Goal: Information Seeking & Learning: Understand process/instructions

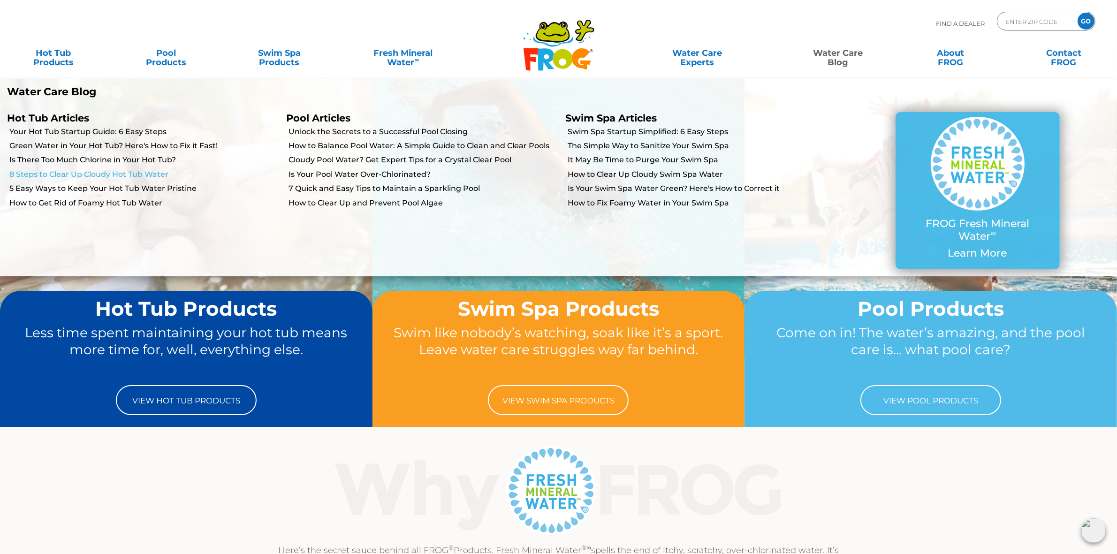
click at [101, 174] on link "8 Steps to Clear Up Cloudy Hot Tub Water" at bounding box center [144, 174] width 270 height 10
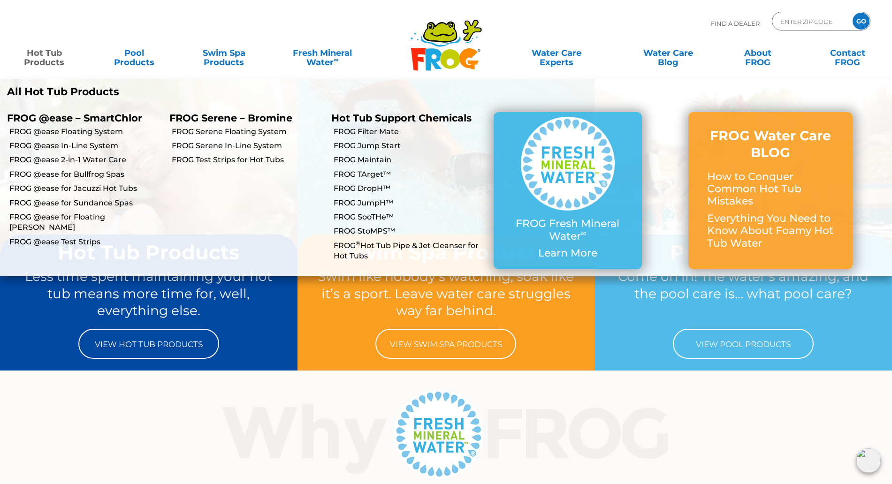
click at [94, 126] on li "FROG @ease Floating System" at bounding box center [81, 131] width 162 height 14
click at [95, 129] on link "FROG @ease Floating System" at bounding box center [85, 132] width 153 height 10
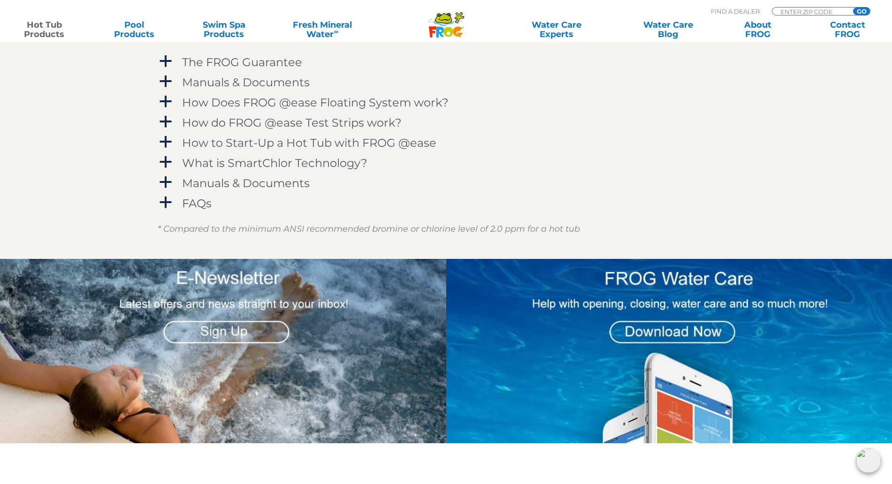
scroll to position [880, 0]
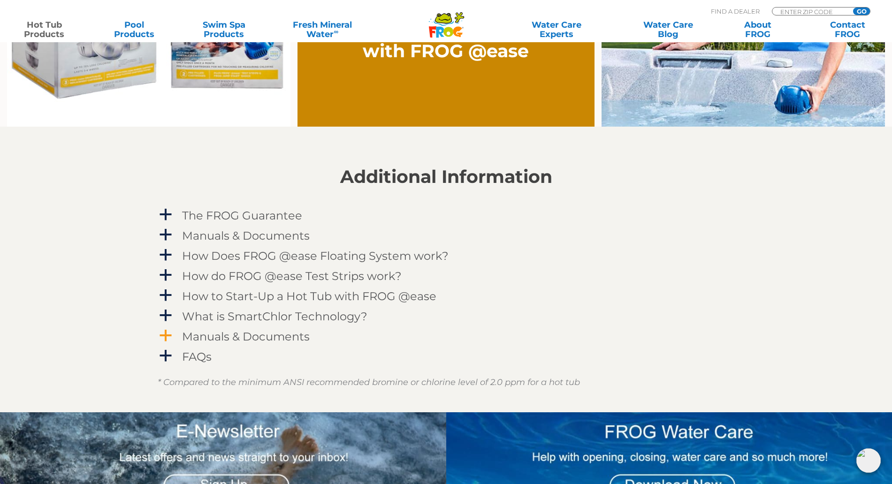
click at [287, 336] on h4 "Manuals & Documents" at bounding box center [246, 336] width 128 height 13
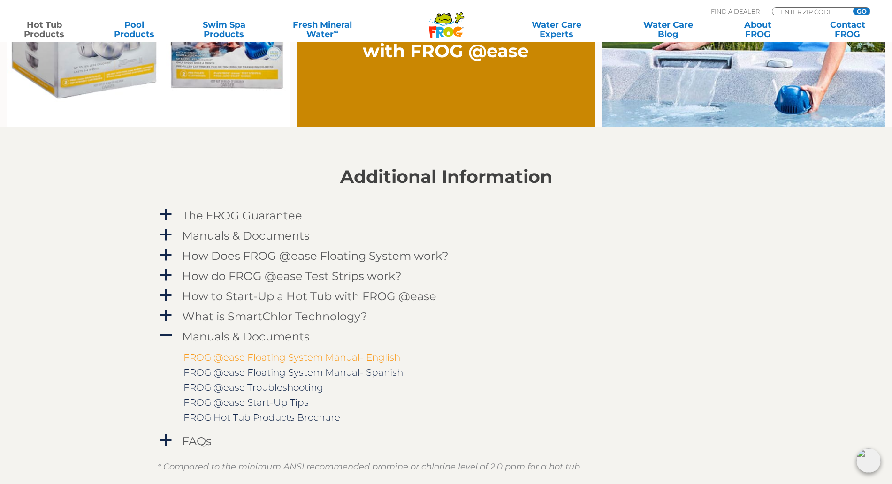
click at [303, 353] on link "FROG @ease Floating System Manual- English" at bounding box center [291, 357] width 217 height 11
click at [746, 289] on section "Additional Information a The FROG Guarantee Within 60 days of purchasing a FROG…" at bounding box center [446, 312] width 892 height 370
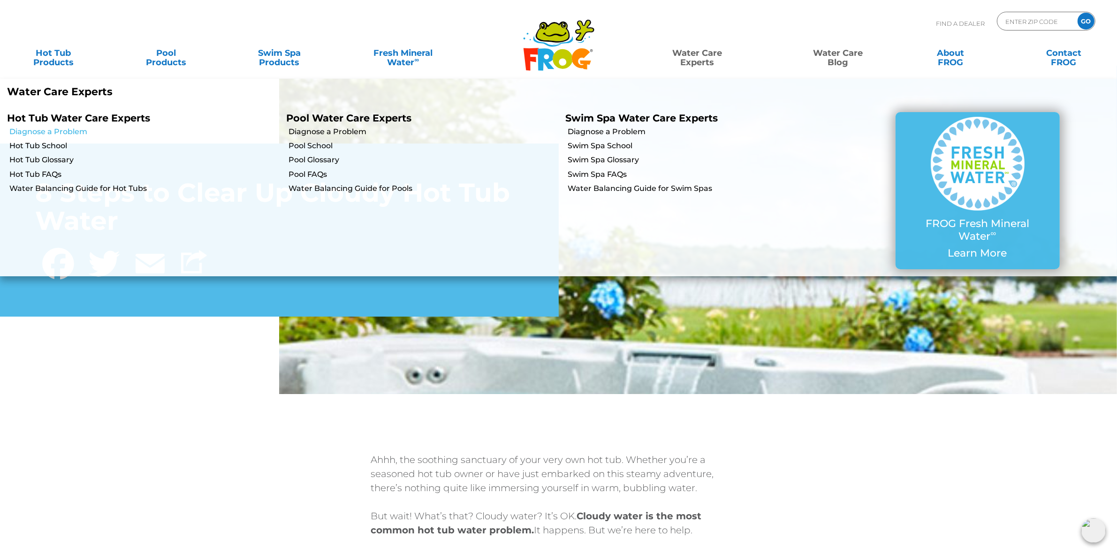
click at [61, 132] on link "Diagnose a Problem" at bounding box center [144, 132] width 270 height 10
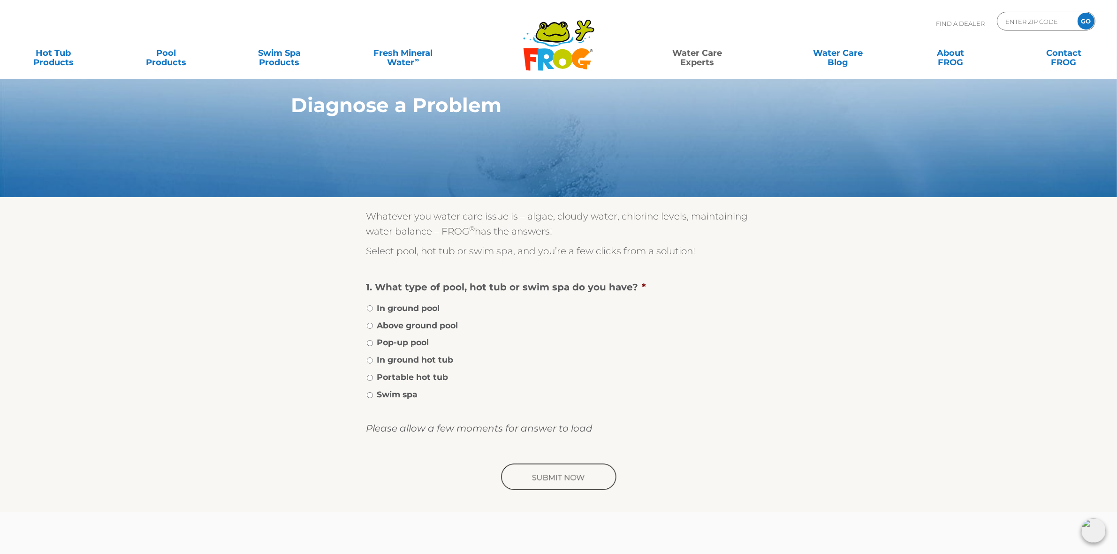
click at [406, 373] on label "Portable hot tub" at bounding box center [412, 377] width 71 height 12
click at [373, 375] on input "Portable hot tub" at bounding box center [370, 378] width 6 height 6
radio input "true"
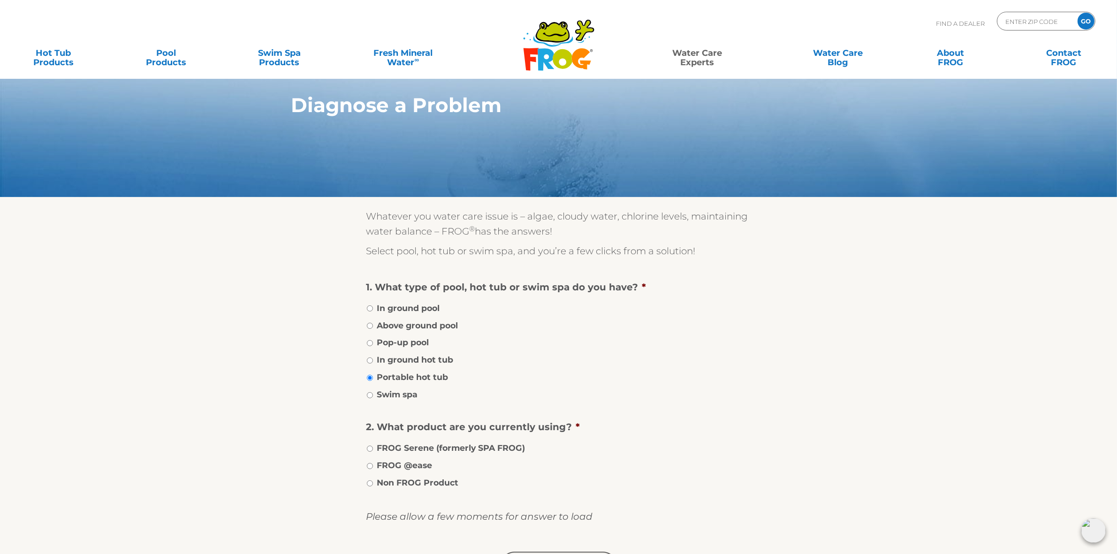
click at [426, 463] on label "FROG @ease" at bounding box center [404, 465] width 55 height 12
click at [373, 463] on input "FROG @ease" at bounding box center [370, 466] width 6 height 6
radio input "true"
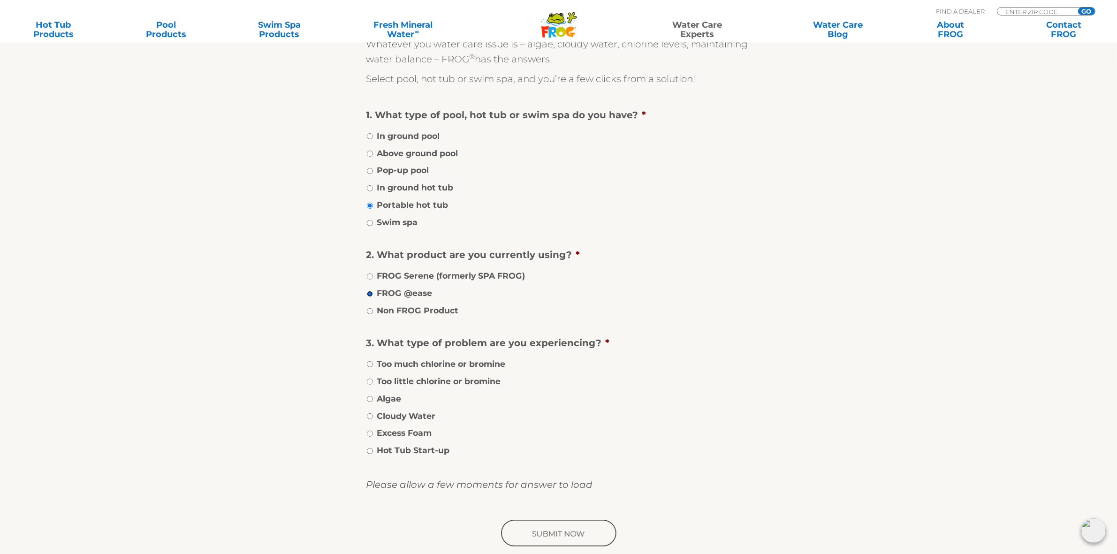
scroll to position [176, 0]
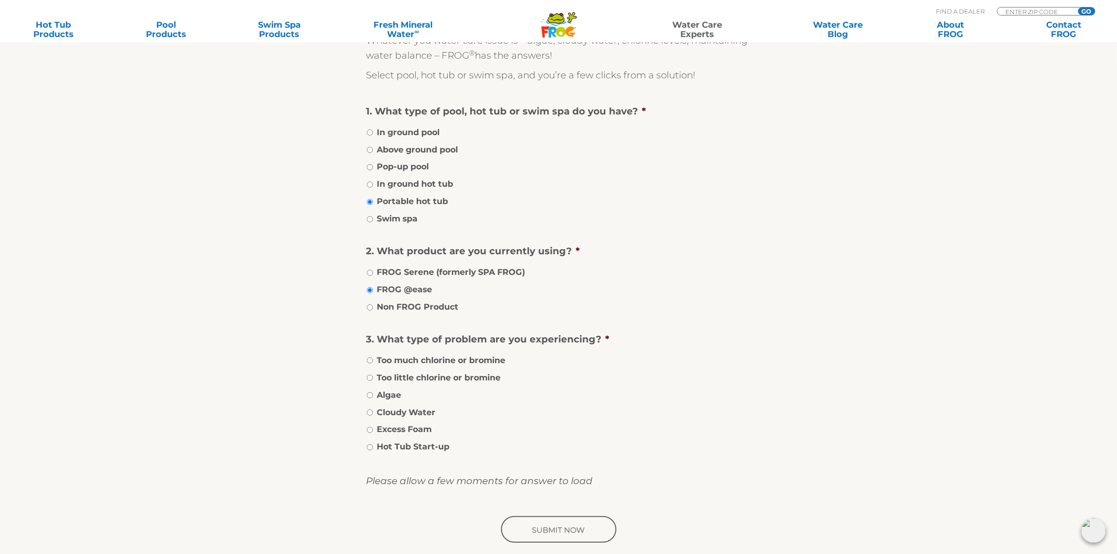
click at [425, 408] on label "Cloudy Water" at bounding box center [406, 412] width 59 height 12
click at [373, 410] on input "Cloudy Water" at bounding box center [370, 413] width 6 height 6
radio input "true"
click at [575, 522] on input "image" at bounding box center [558, 530] width 119 height 30
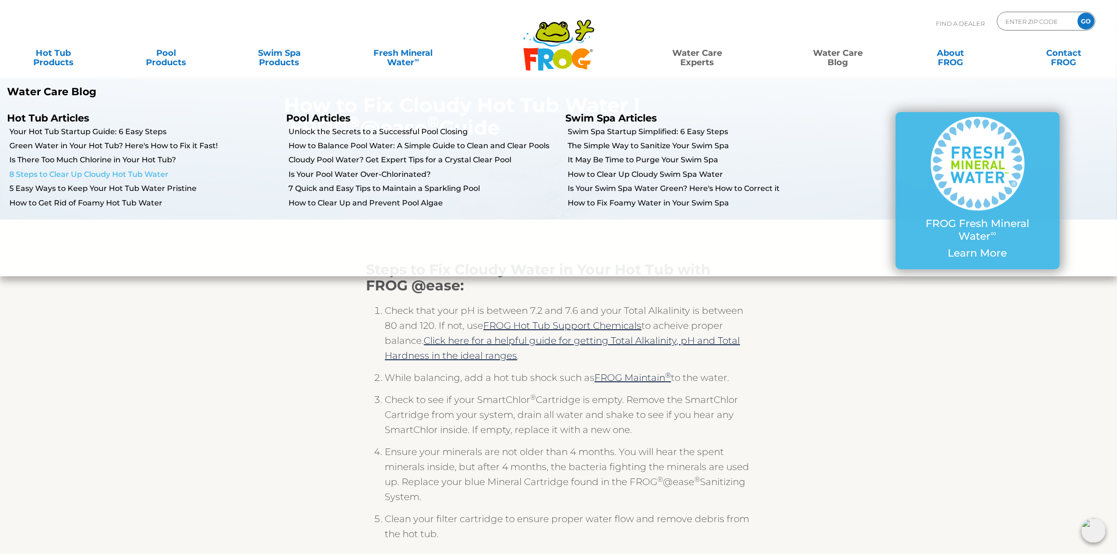
click at [116, 170] on link "8 Steps to Clear Up Cloudy Hot Tub Water" at bounding box center [144, 174] width 270 height 10
